Goal: Task Accomplishment & Management: Complete application form

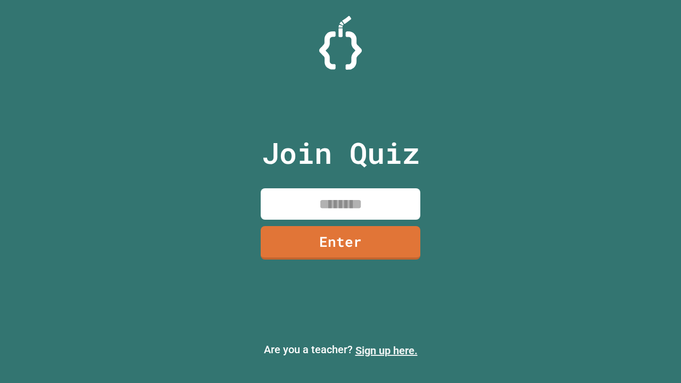
click at [387, 351] on link "Sign up here." at bounding box center [387, 350] width 62 height 13
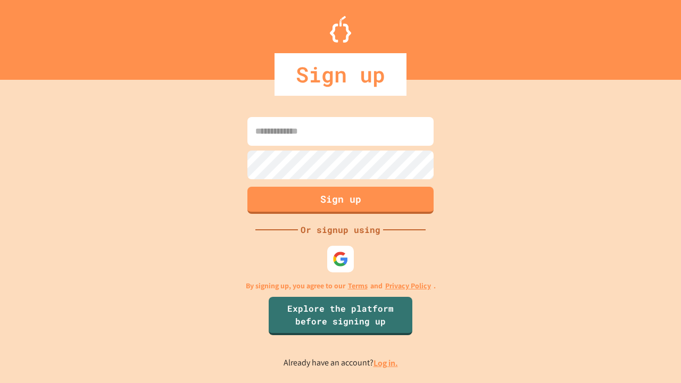
click at [387, 363] on link "Log in." at bounding box center [386, 363] width 24 height 11
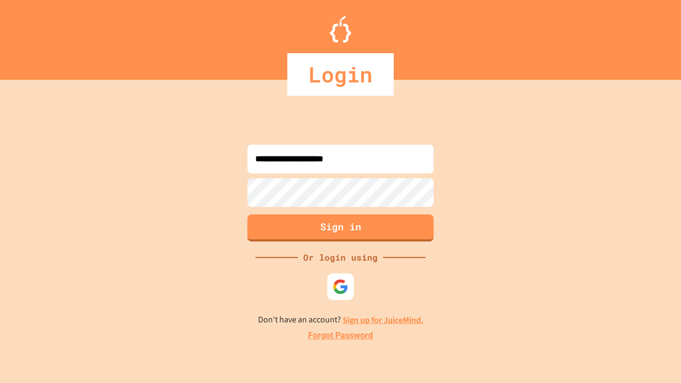
type input "**********"
